Goal: Transaction & Acquisition: Book appointment/travel/reservation

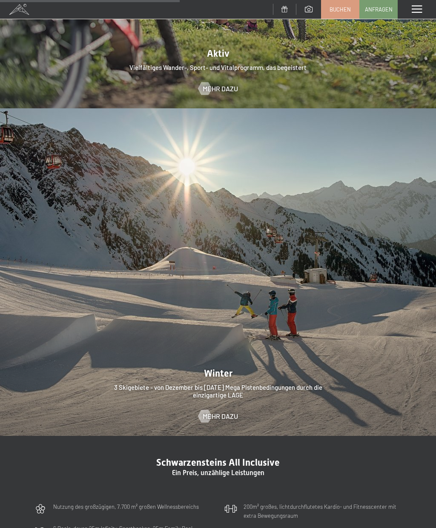
scroll to position [2043, 0]
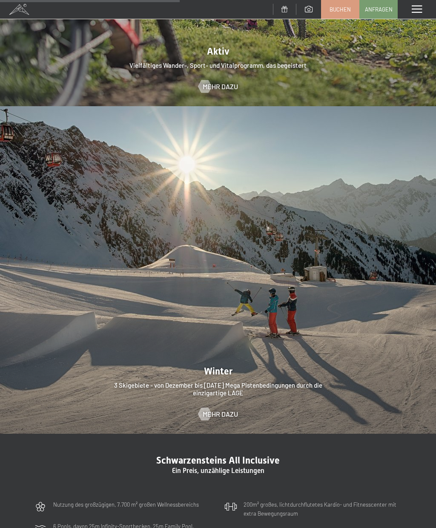
click at [220, 409] on span "Mehr dazu" at bounding box center [220, 413] width 35 height 9
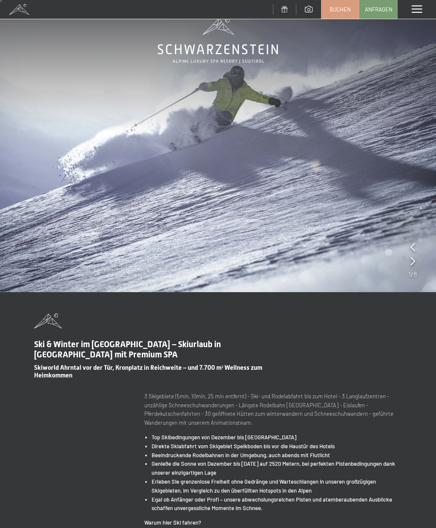
scroll to position [25, 0]
click at [414, 243] on icon at bounding box center [413, 246] width 5 height 9
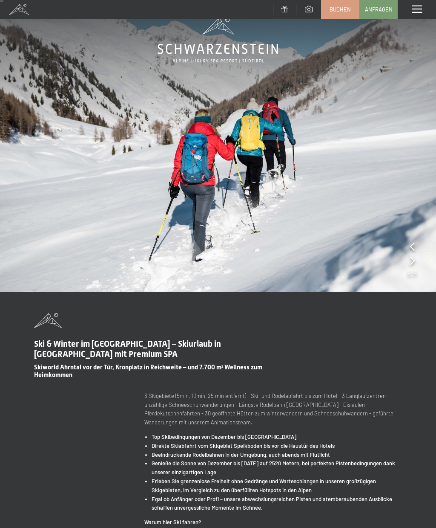
click at [414, 249] on icon at bounding box center [412, 246] width 5 height 9
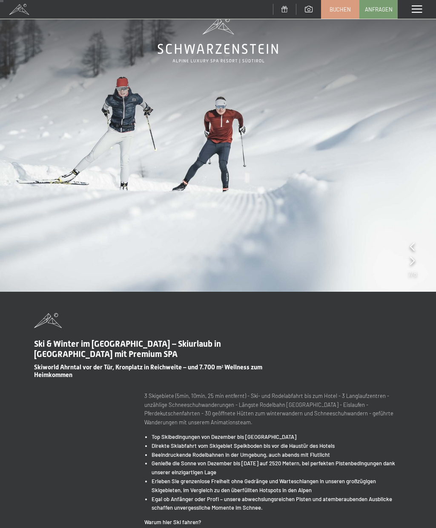
click at [418, 251] on img at bounding box center [218, 133] width 436 height 317
click at [414, 246] on icon at bounding box center [412, 246] width 5 height 9
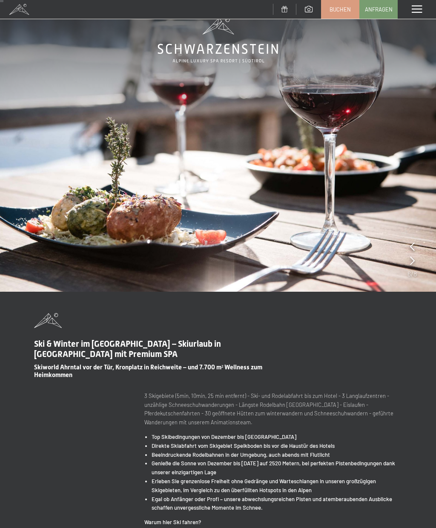
click at [415, 246] on icon at bounding box center [412, 246] width 5 height 9
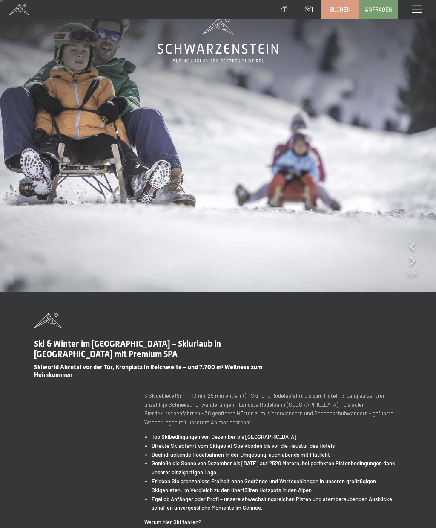
click at [414, 247] on icon at bounding box center [412, 246] width 5 height 9
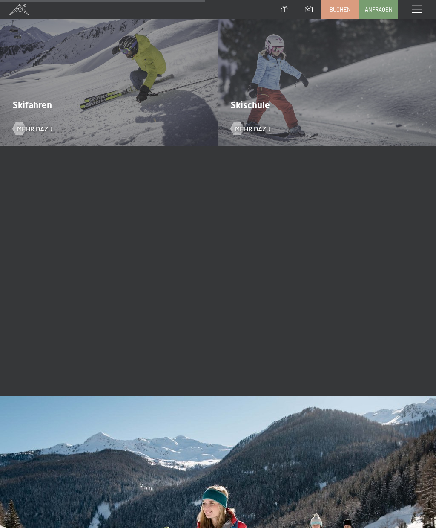
scroll to position [1102, 0]
click at [418, 11] on span at bounding box center [417, 10] width 10 height 8
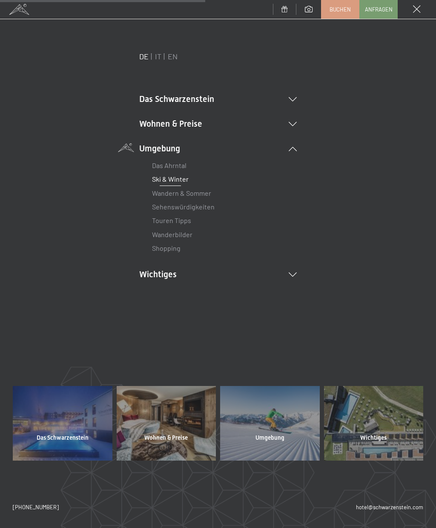
click at [297, 97] on icon at bounding box center [293, 99] width 8 height 4
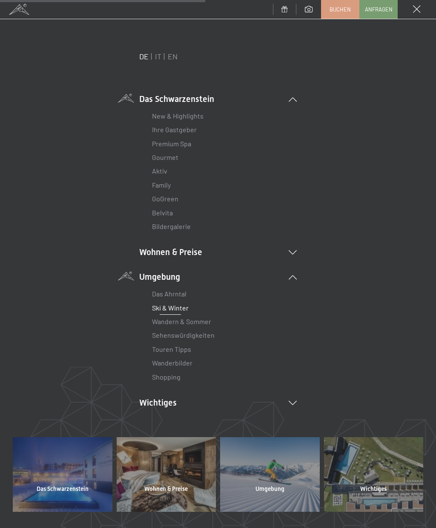
click at [190, 139] on link "Premium Spa" at bounding box center [171, 143] width 39 height 8
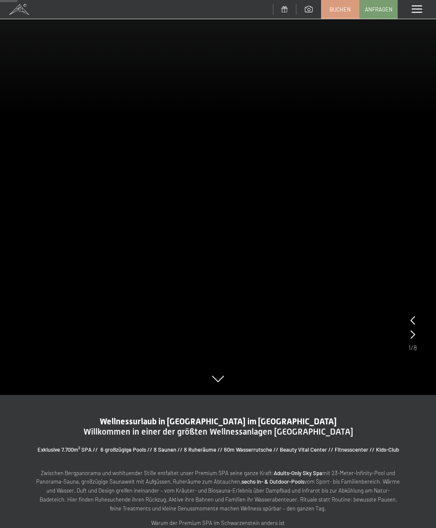
scroll to position [152, 0]
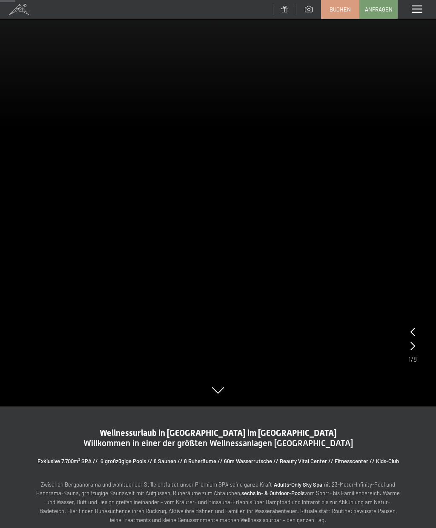
click at [418, 351] on video at bounding box center [218, 127] width 436 height 558
click at [418, 345] on video at bounding box center [218, 127] width 436 height 558
click at [418, 348] on video at bounding box center [218, 127] width 436 height 558
click at [419, 347] on video at bounding box center [218, 127] width 436 height 558
click at [414, 327] on icon at bounding box center [413, 331] width 5 height 9
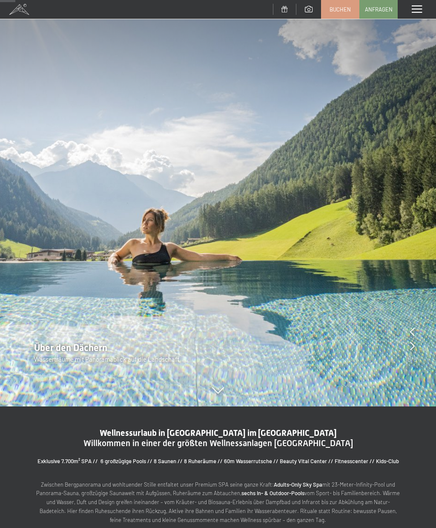
click at [413, 331] on icon at bounding box center [412, 331] width 5 height 9
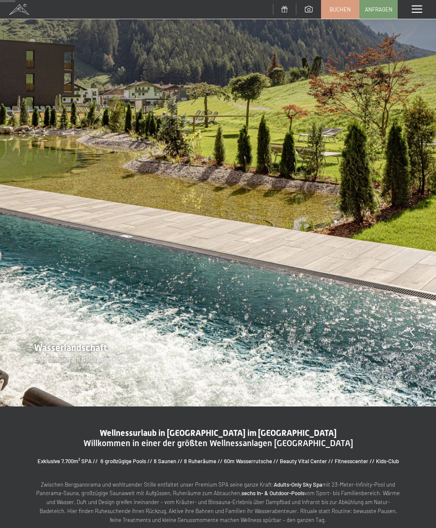
click at [414, 327] on div at bounding box center [412, 332] width 5 height 12
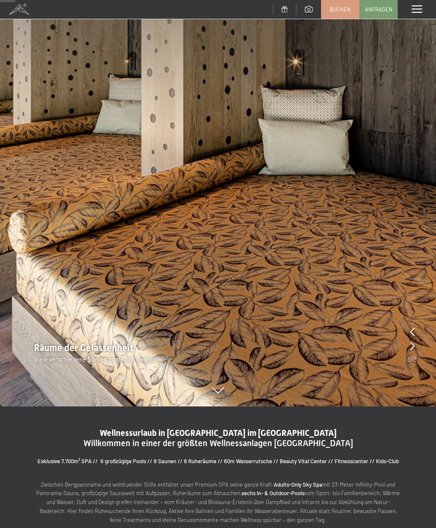
click at [412, 330] on icon at bounding box center [412, 331] width 5 height 9
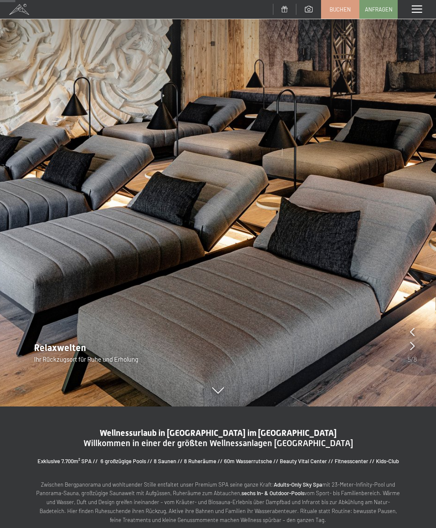
click at [414, 334] on icon at bounding box center [412, 331] width 5 height 9
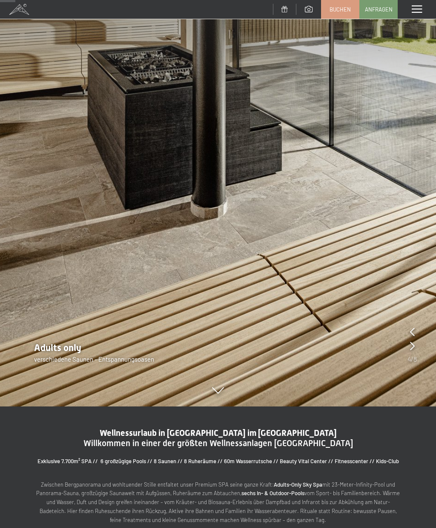
click at [412, 336] on icon at bounding box center [412, 331] width 5 height 9
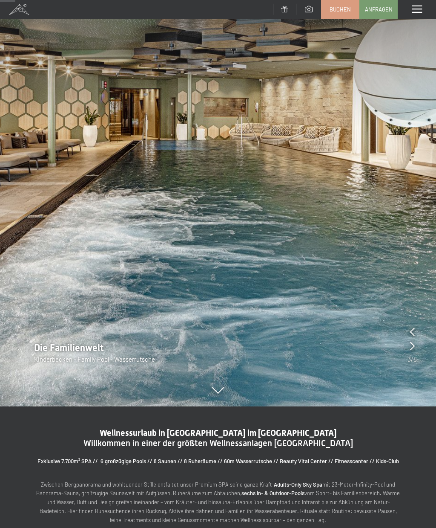
click at [414, 328] on icon at bounding box center [412, 331] width 5 height 9
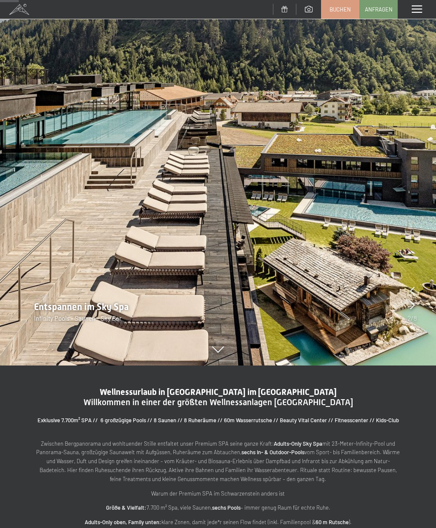
scroll to position [191, 0]
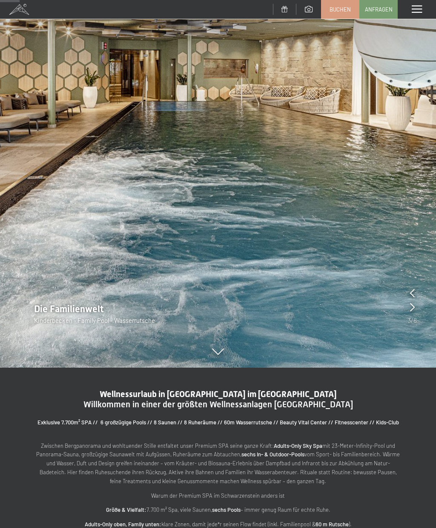
click at [414, 306] on icon at bounding box center [412, 307] width 5 height 9
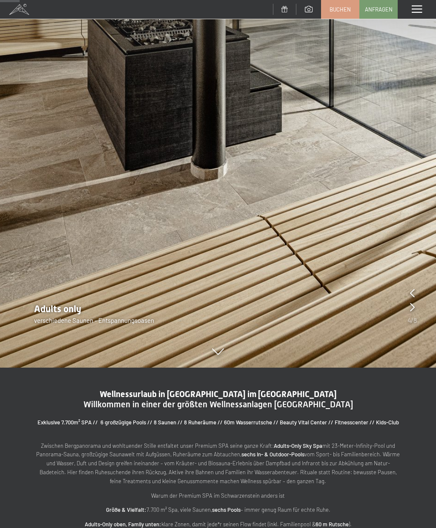
click at [413, 306] on icon at bounding box center [412, 307] width 5 height 9
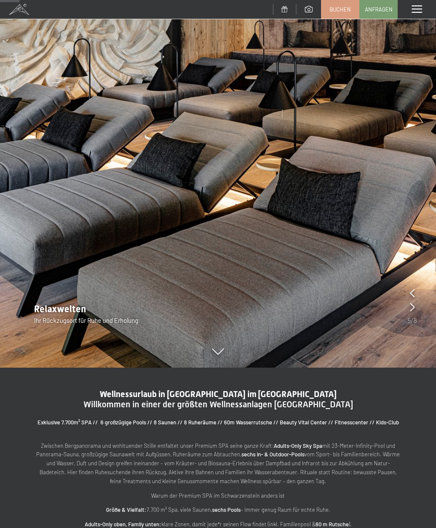
click at [415, 289] on icon at bounding box center [412, 293] width 5 height 9
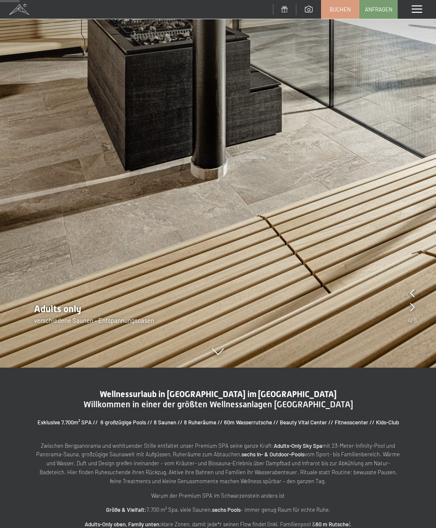
click at [413, 293] on icon at bounding box center [412, 293] width 5 height 9
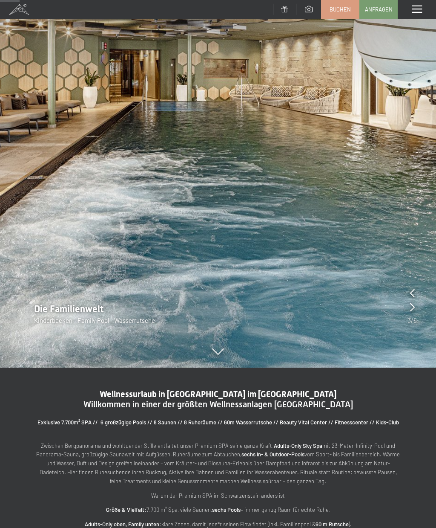
click at [412, 291] on icon at bounding box center [412, 293] width 5 height 9
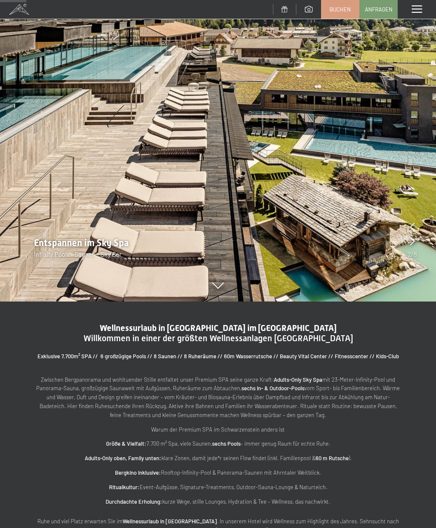
scroll to position [258, 0]
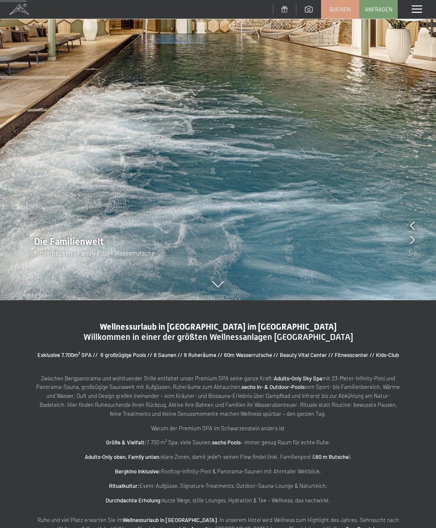
click at [417, 230] on img at bounding box center [218, 21] width 436 height 558
click at [413, 219] on img at bounding box center [218, 21] width 436 height 558
click at [414, 219] on img at bounding box center [218, 21] width 436 height 558
click at [406, 223] on img at bounding box center [218, 21] width 436 height 558
click at [415, 228] on icon at bounding box center [412, 225] width 5 height 9
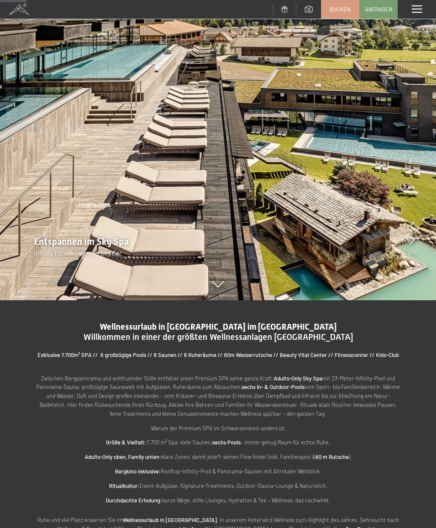
click at [413, 228] on icon at bounding box center [412, 225] width 5 height 9
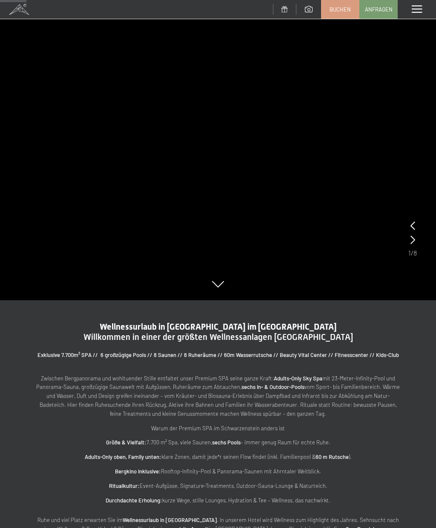
click at [419, 225] on video at bounding box center [218, 21] width 436 height 558
click at [418, 226] on video at bounding box center [218, 21] width 436 height 558
click at [415, 223] on icon at bounding box center [413, 225] width 5 height 9
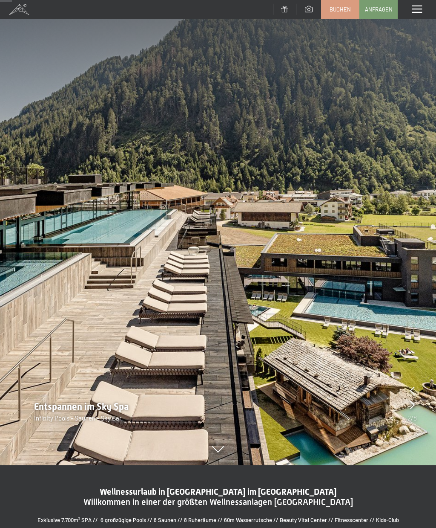
scroll to position [0, 0]
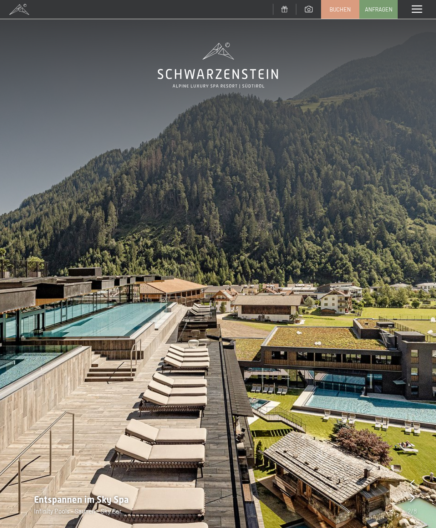
click at [423, 17] on div "Menü" at bounding box center [417, 9] width 38 height 19
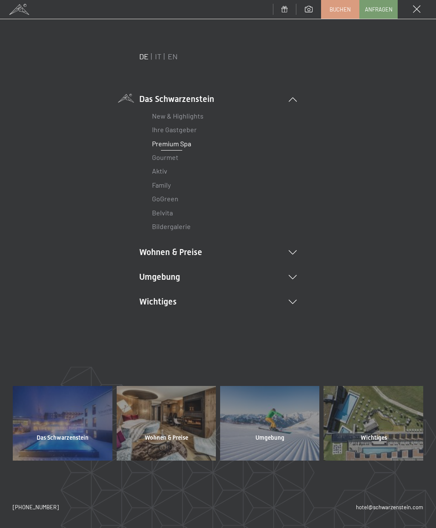
click at [159, 253] on li "Wohnen & Preise Inklusivleistungen [PERSON_NAME] & Preise Liste Angebote Liste …" at bounding box center [218, 252] width 158 height 12
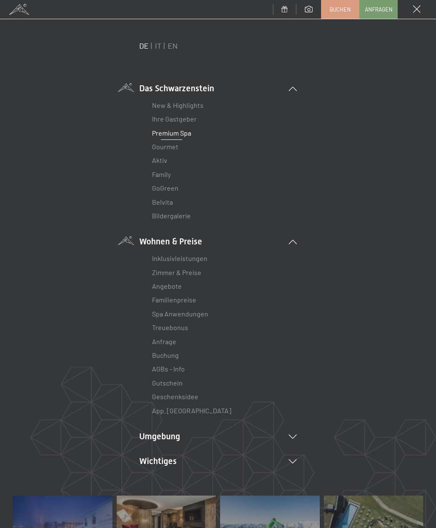
scroll to position [14, 0]
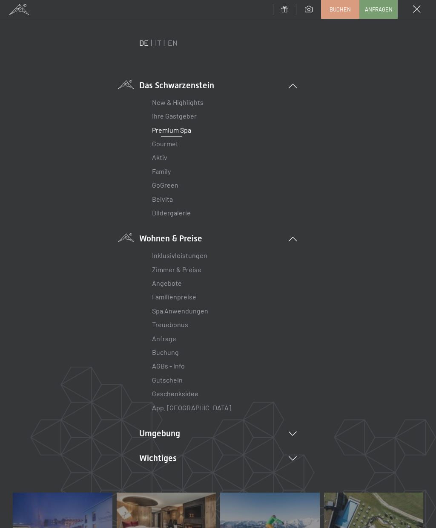
click at [173, 269] on link "Zimmer & Preise" at bounding box center [176, 269] width 49 height 8
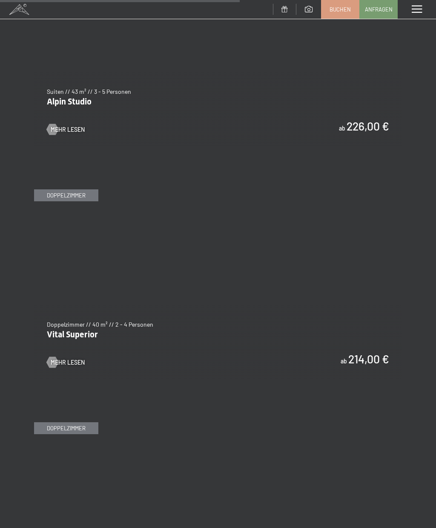
scroll to position [2080, 0]
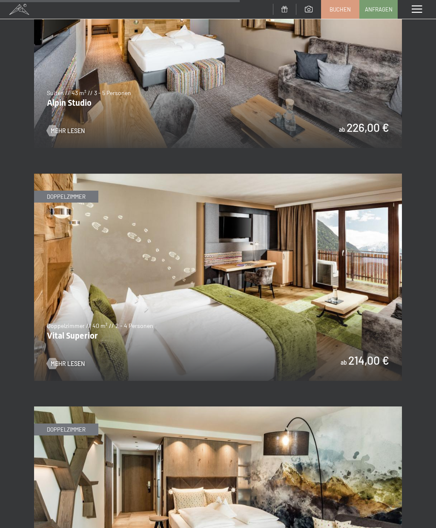
click at [63, 359] on span "Mehr Lesen" at bounding box center [68, 363] width 34 height 9
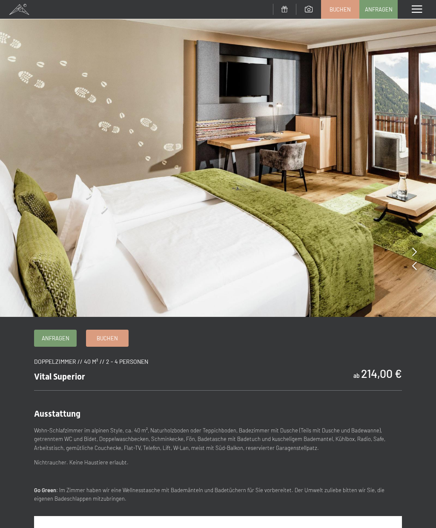
click at [420, 254] on img at bounding box center [218, 158] width 436 height 317
click at [421, 269] on img at bounding box center [218, 158] width 436 height 317
click at [412, 268] on img at bounding box center [218, 158] width 436 height 317
click at [407, 266] on img at bounding box center [218, 158] width 436 height 317
click at [397, 268] on img at bounding box center [218, 158] width 436 height 317
